Goal: Task Accomplishment & Management: Use online tool/utility

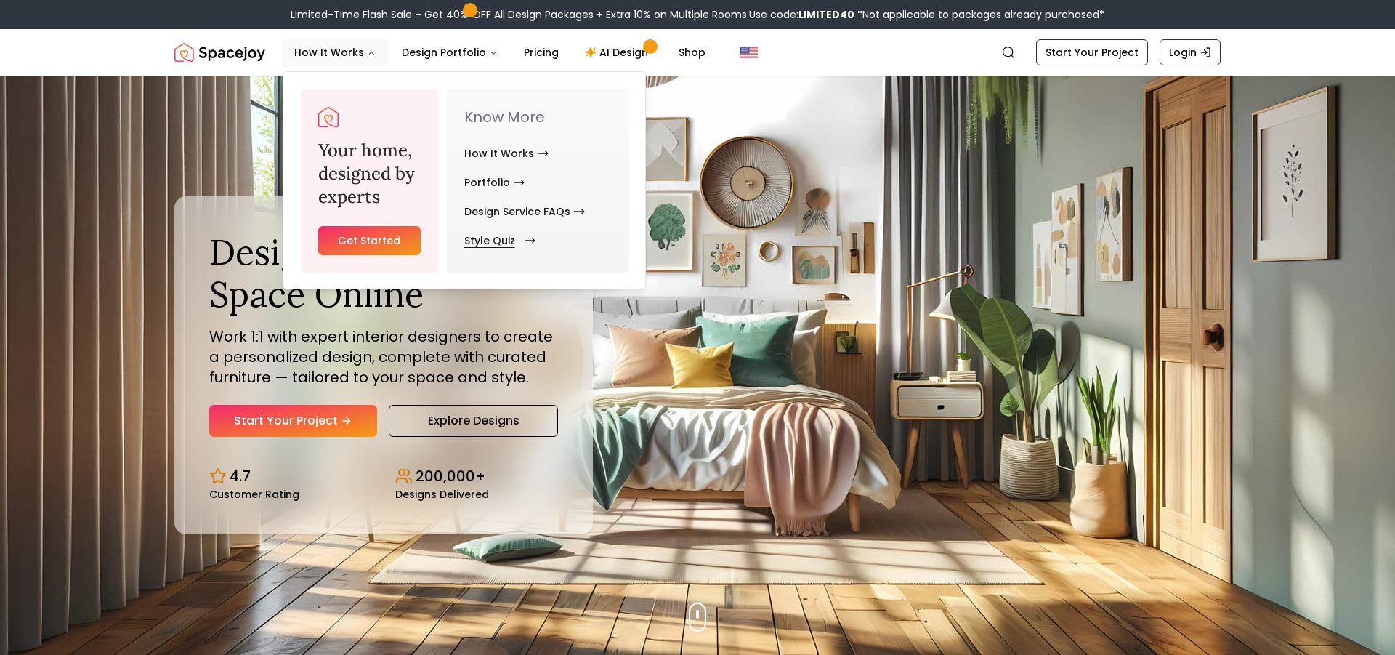
click at [491, 246] on link "Style Quiz" at bounding box center [496, 240] width 65 height 29
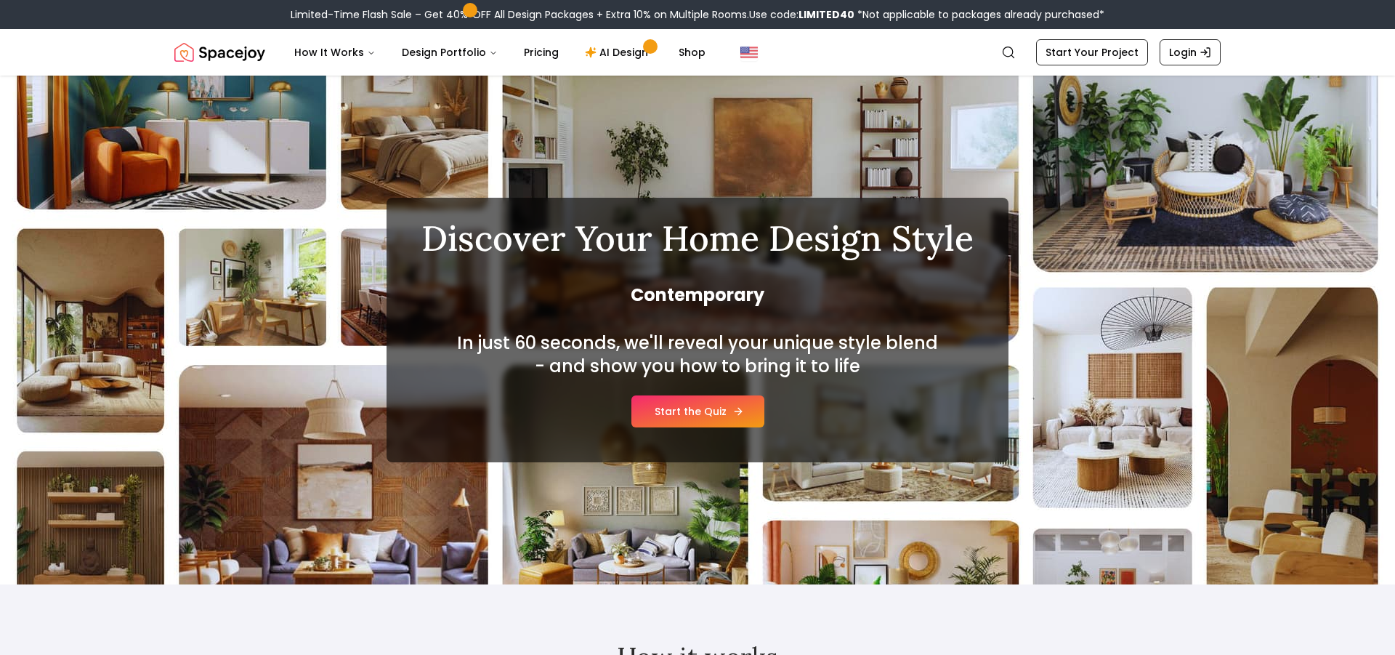
click at [686, 415] on link "Start the Quiz" at bounding box center [698, 411] width 133 height 32
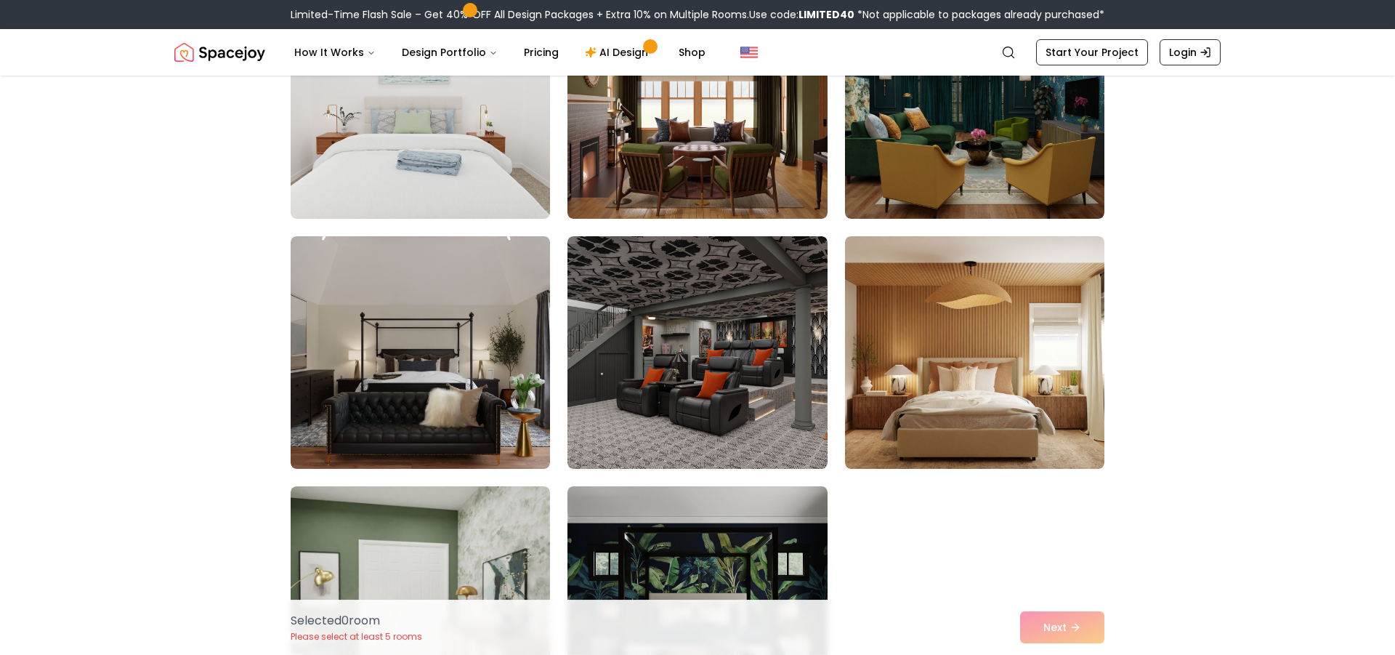
scroll to position [3728, 0]
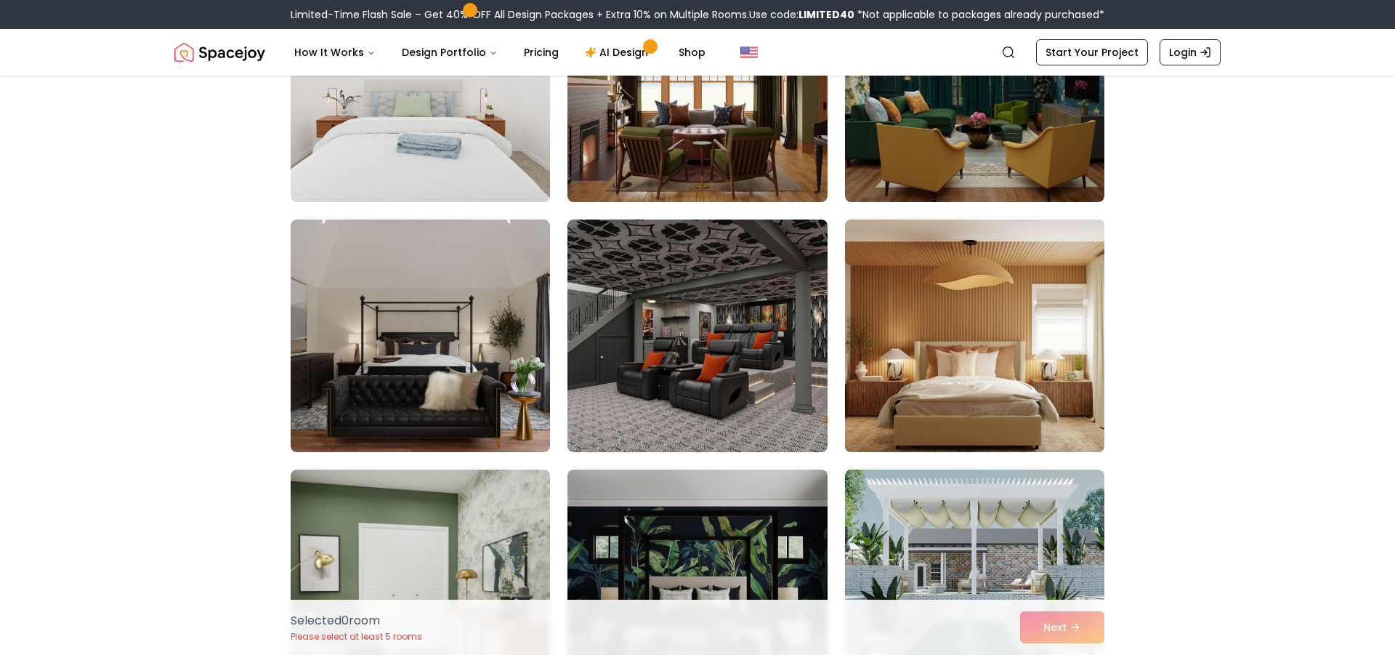
click at [1012, 396] on img at bounding box center [975, 336] width 273 height 244
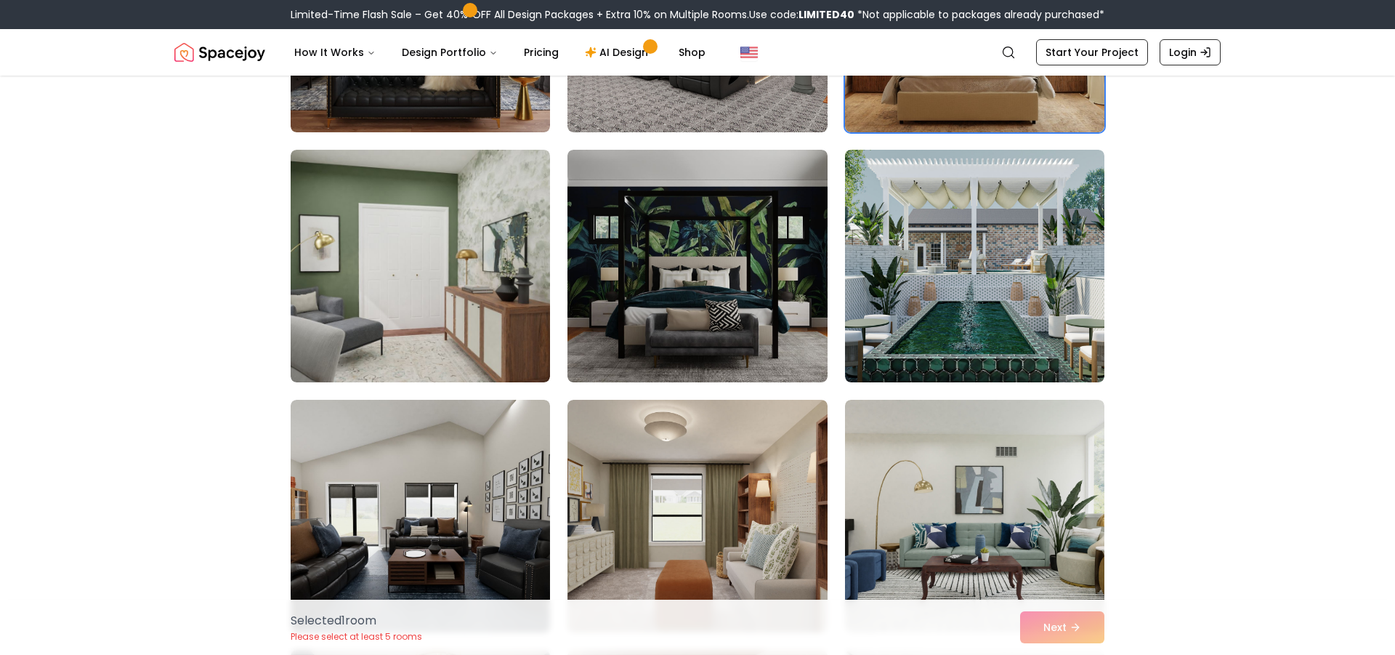
scroll to position [4060, 0]
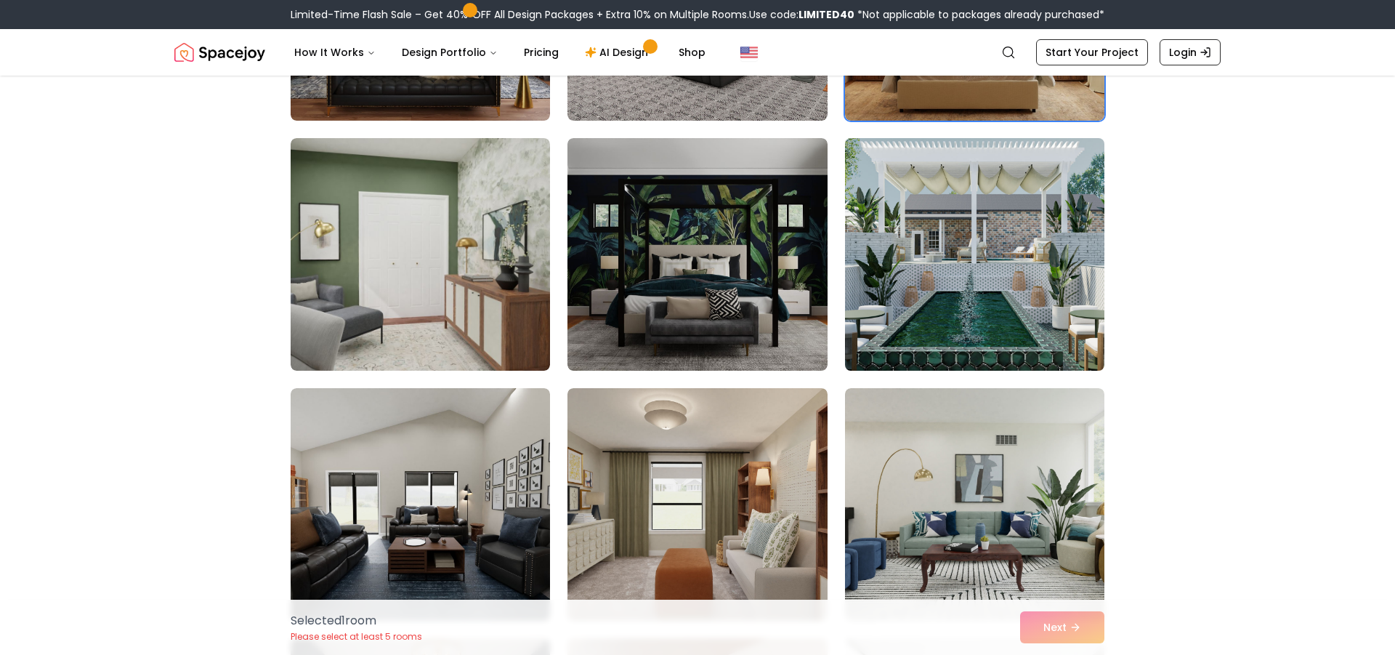
click at [1033, 302] on img at bounding box center [975, 254] width 273 height 244
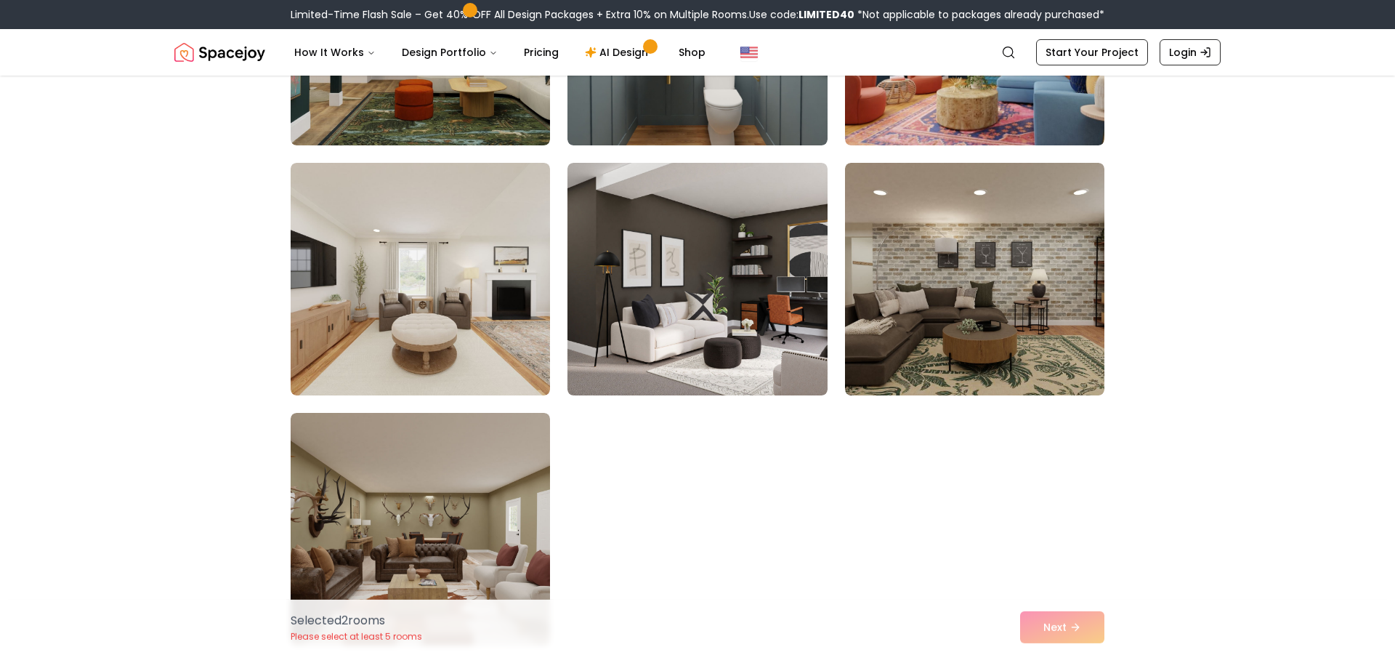
scroll to position [7954, 0]
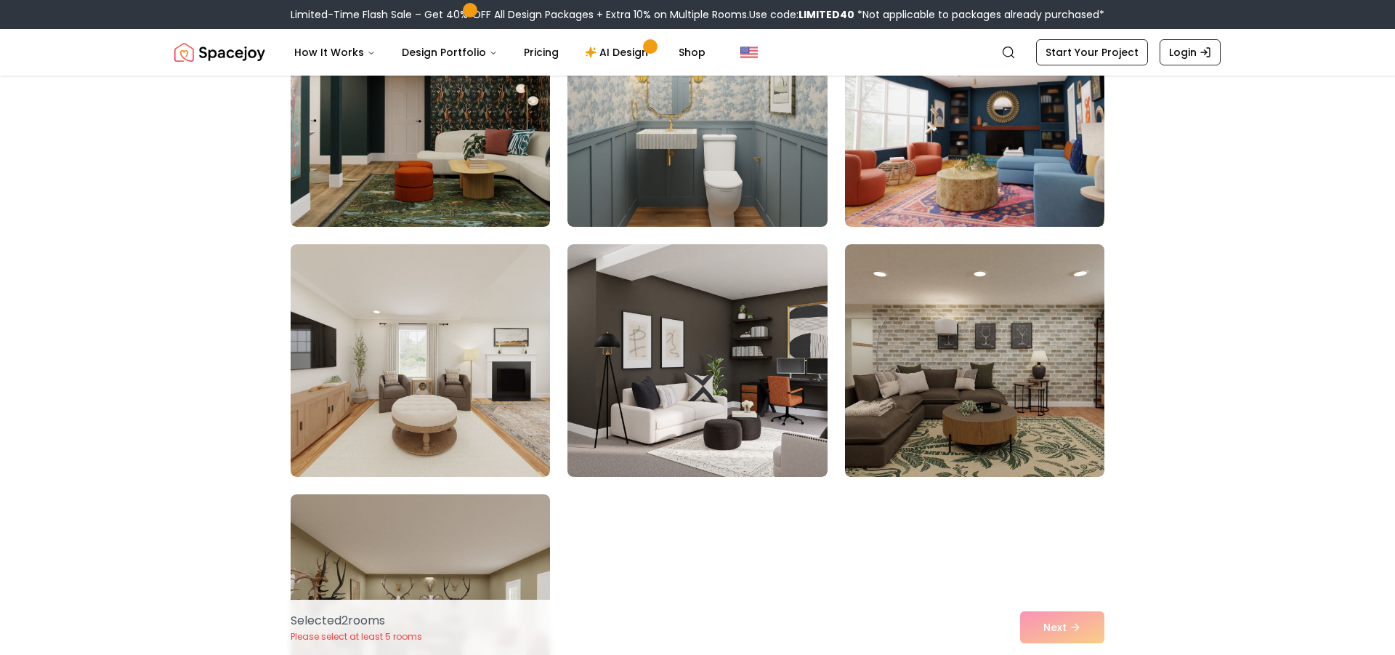
click at [1070, 632] on div "Selected 2 room s Please select at least 5 rooms Next" at bounding box center [697, 627] width 837 height 55
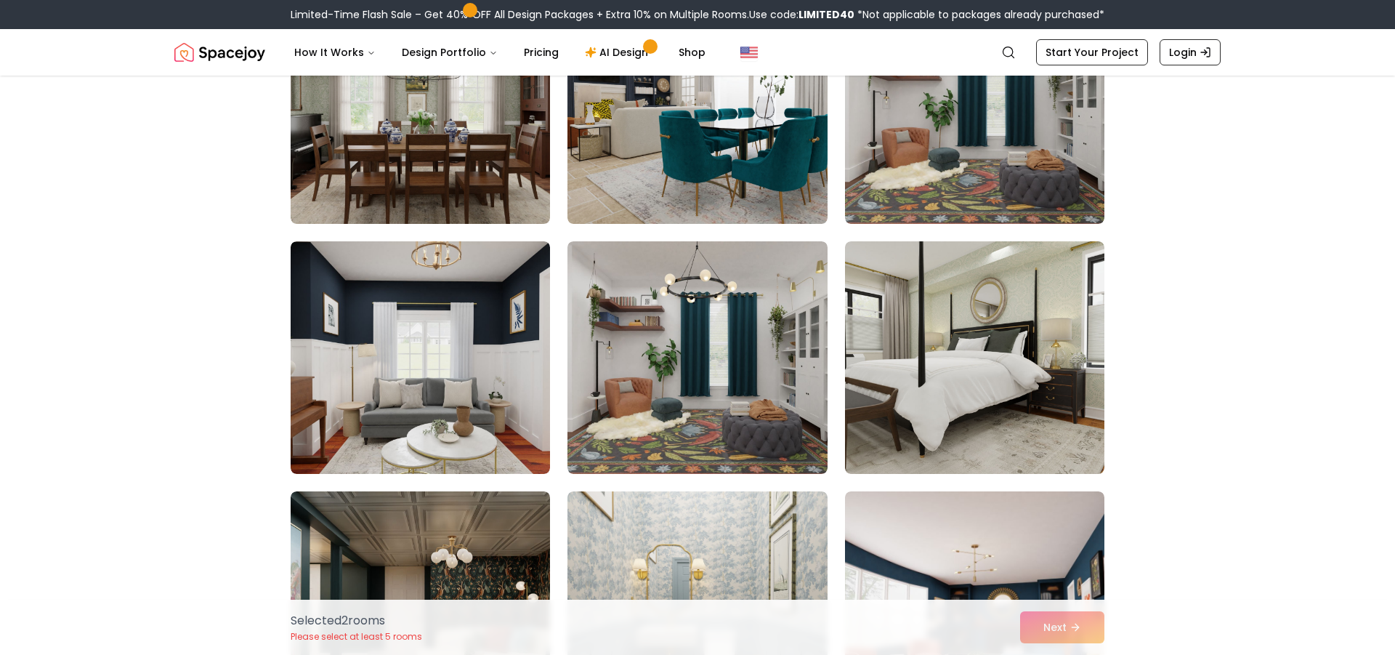
scroll to position [7705, 0]
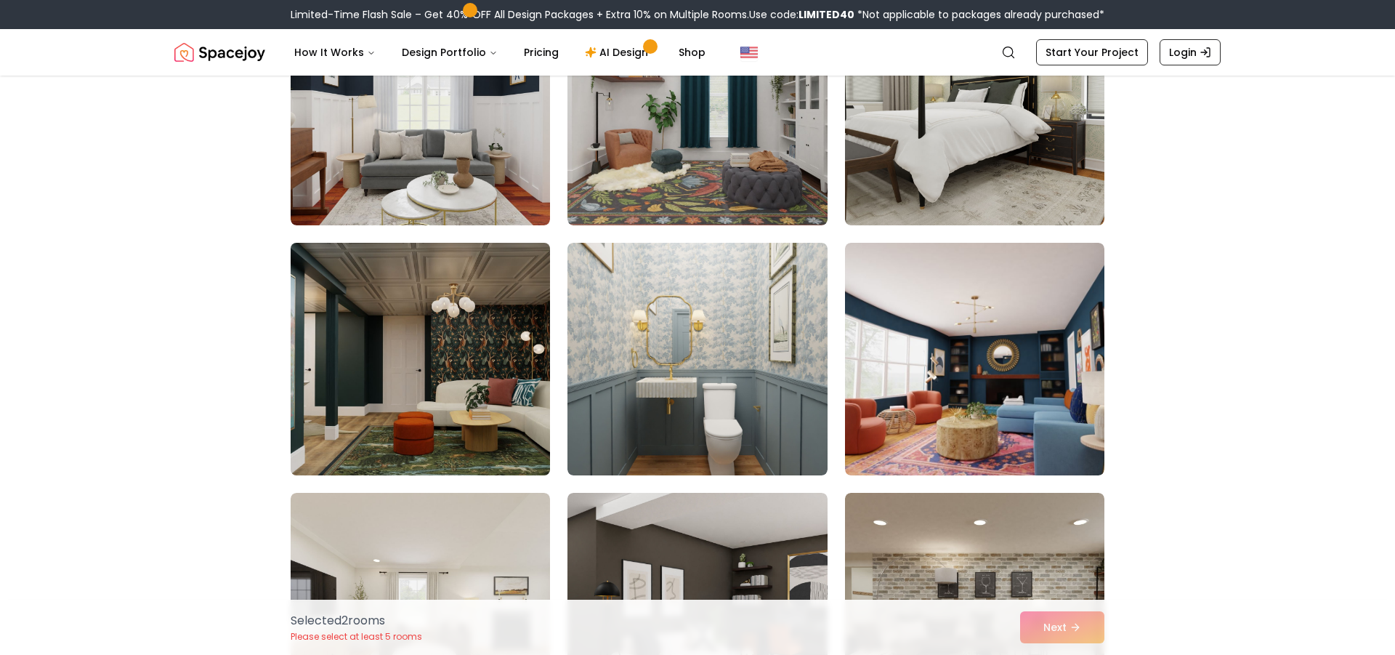
click at [440, 322] on img at bounding box center [420, 359] width 273 height 244
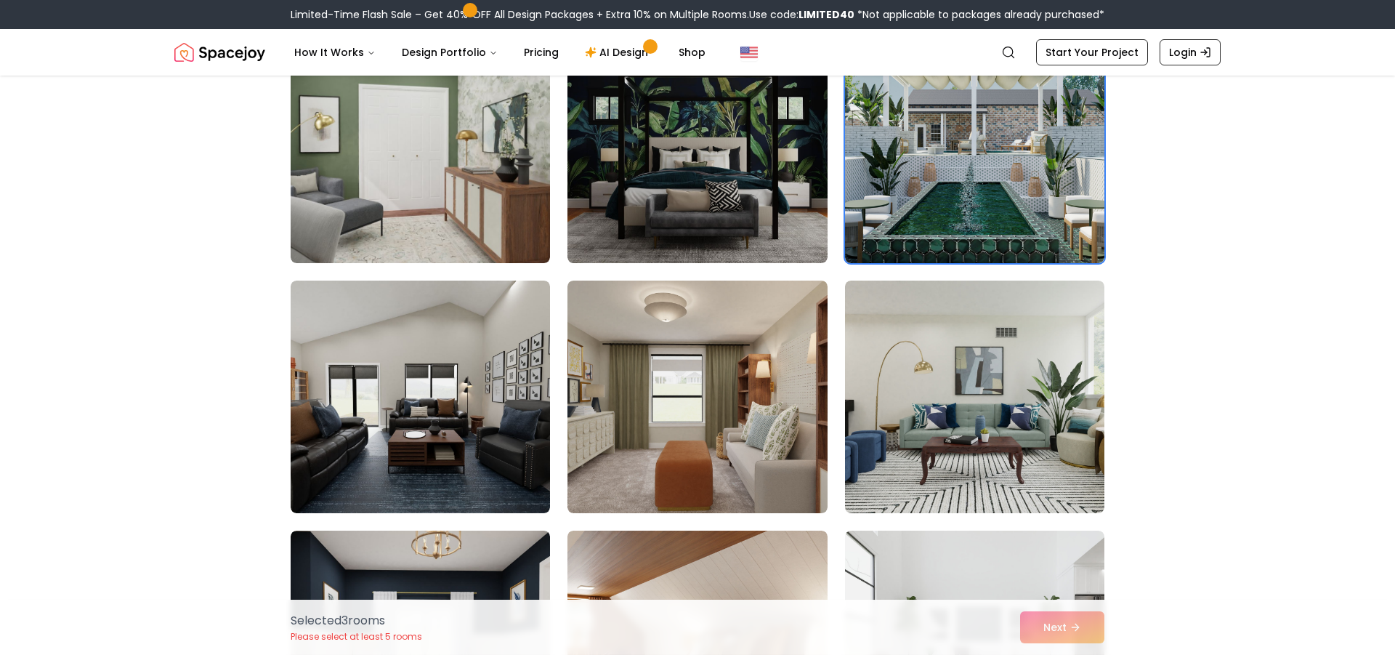
scroll to position [4143, 0]
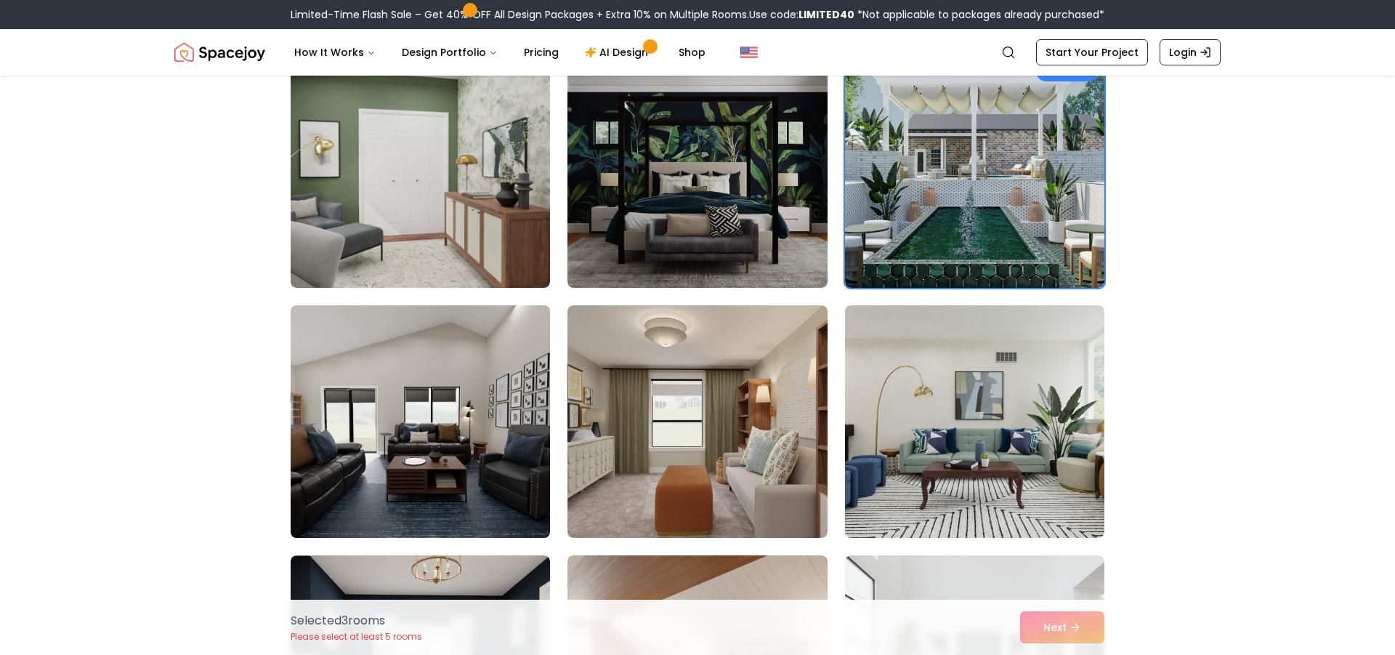
click at [502, 343] on img at bounding box center [420, 421] width 273 height 244
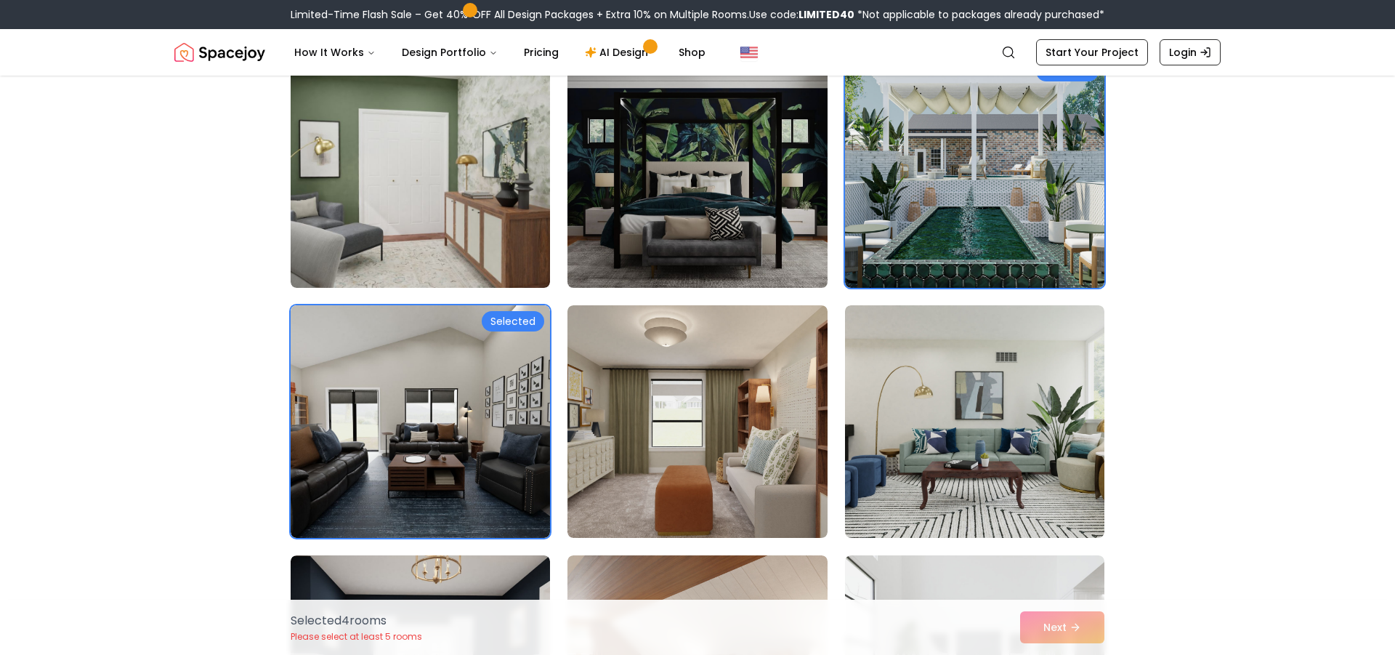
click at [664, 200] on img at bounding box center [697, 171] width 273 height 244
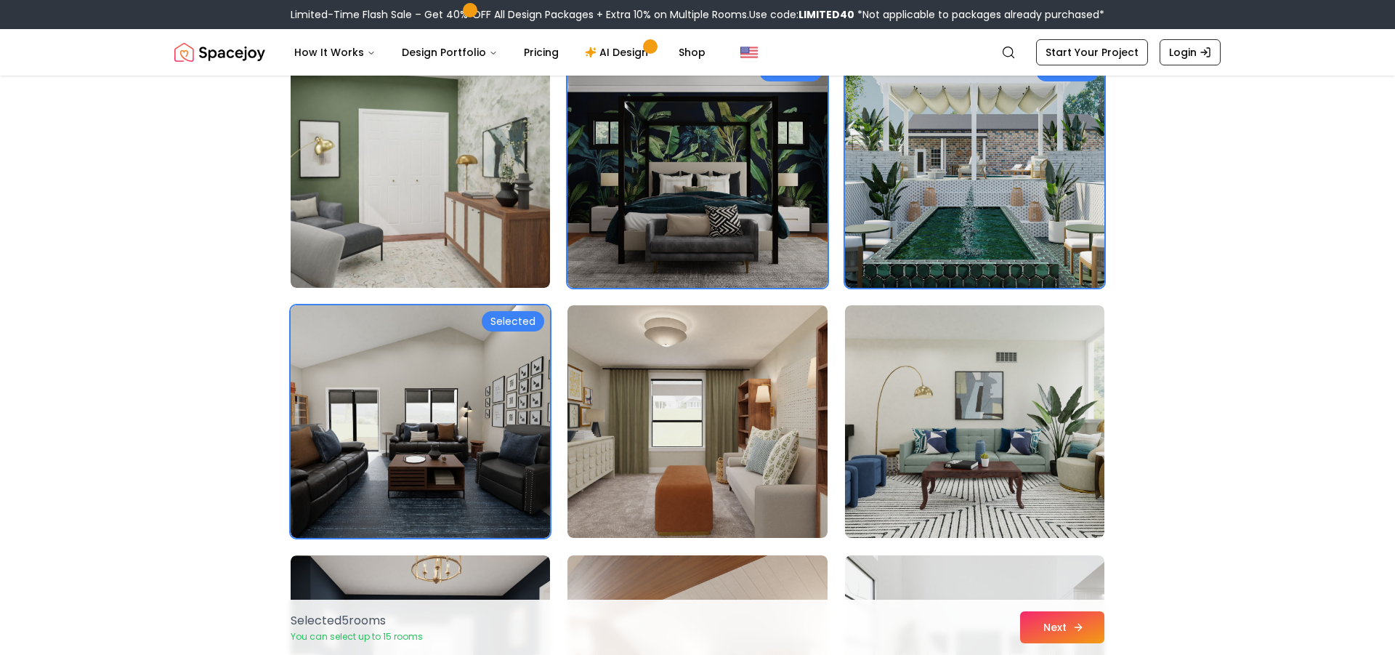
click at [1057, 627] on button "Next" at bounding box center [1062, 627] width 84 height 32
